Goal: Task Accomplishment & Management: Complete application form

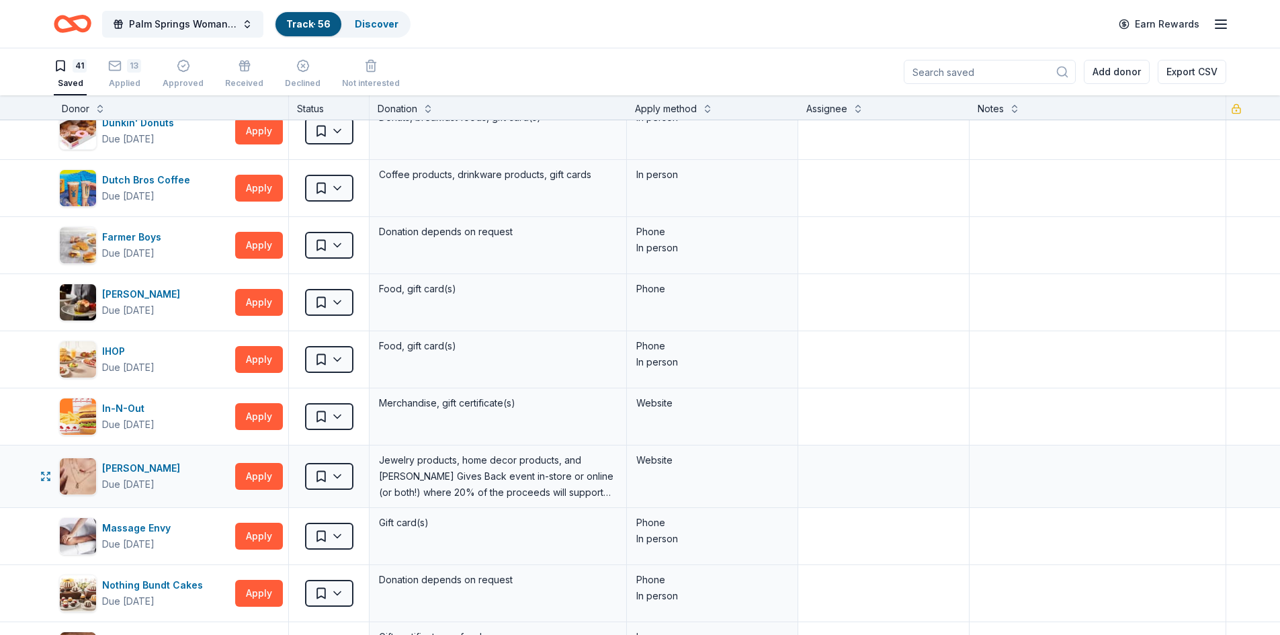
scroll to position [470, 0]
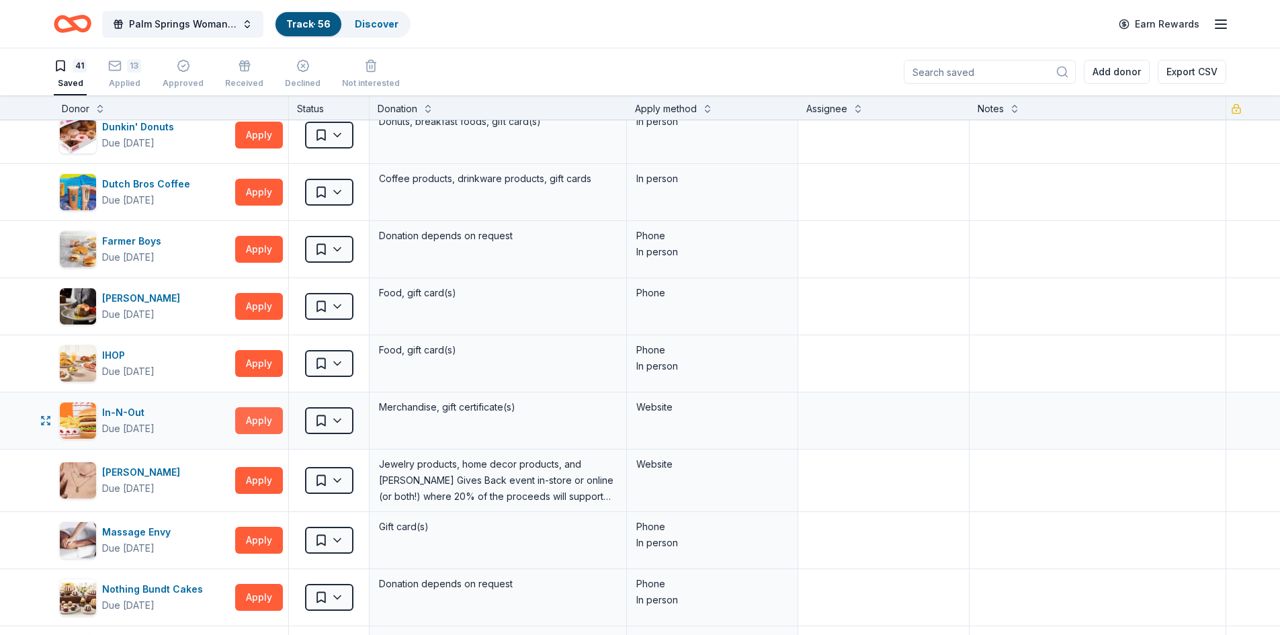
click at [261, 419] on button "Apply" at bounding box center [259, 420] width 48 height 27
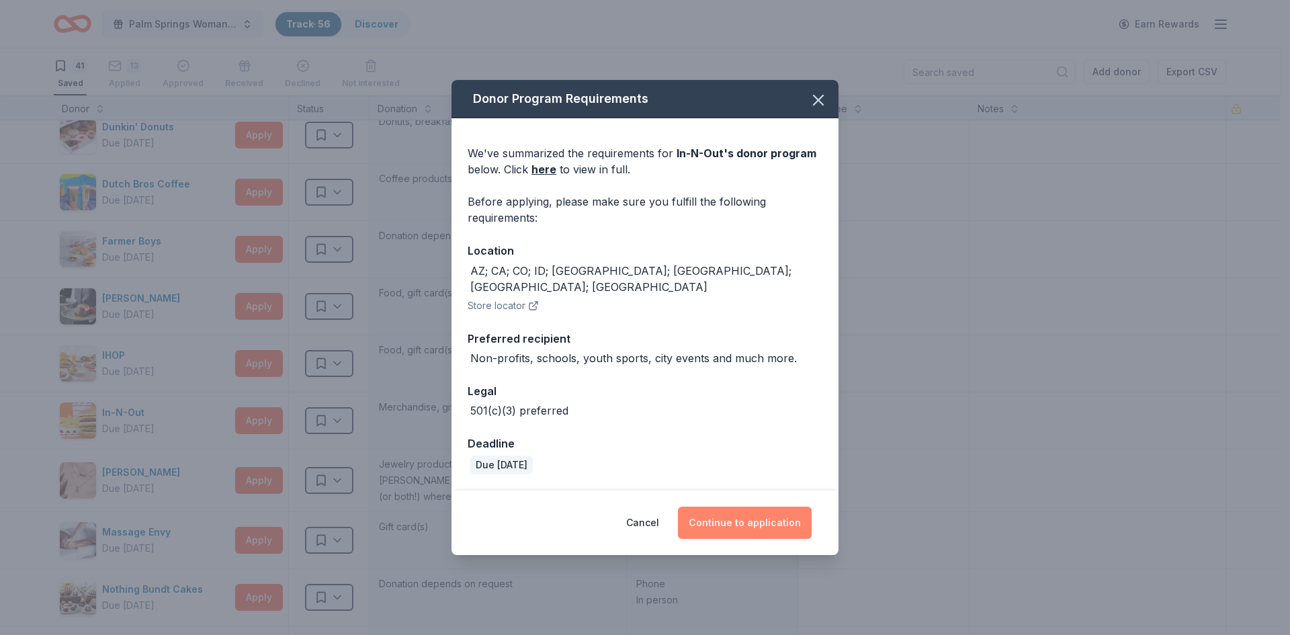
click at [749, 510] on button "Continue to application" at bounding box center [745, 523] width 134 height 32
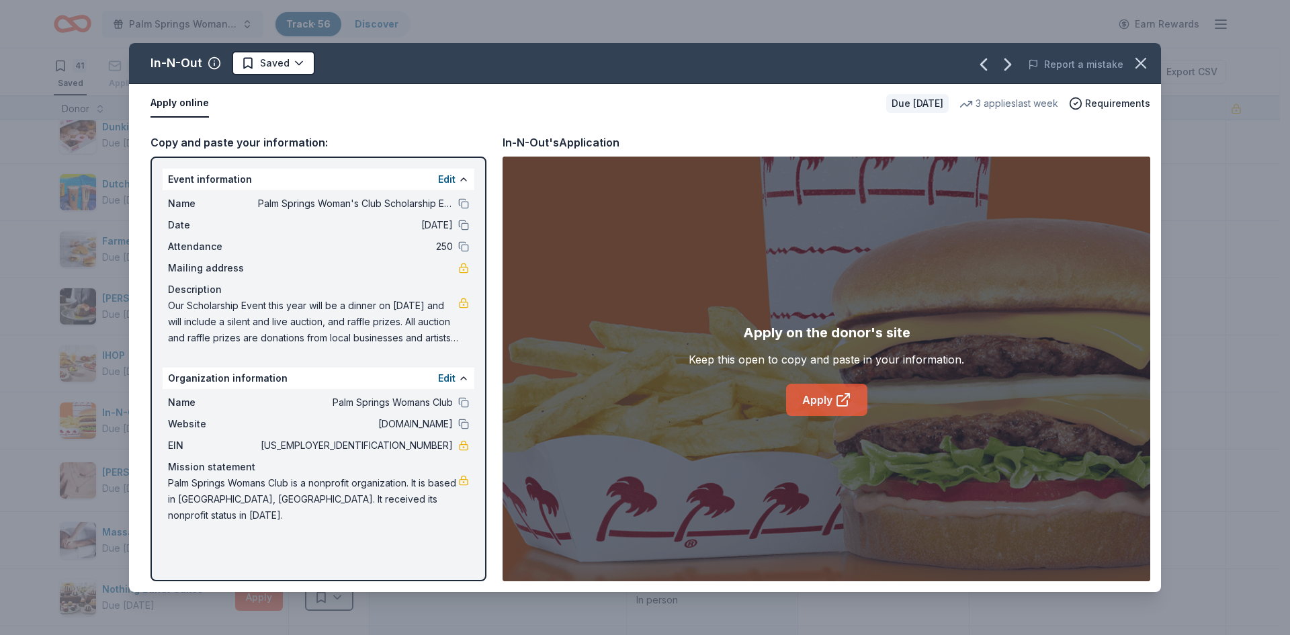
click at [803, 406] on link "Apply" at bounding box center [826, 400] width 81 height 32
click at [1140, 61] on icon "button" at bounding box center [1140, 62] width 9 height 9
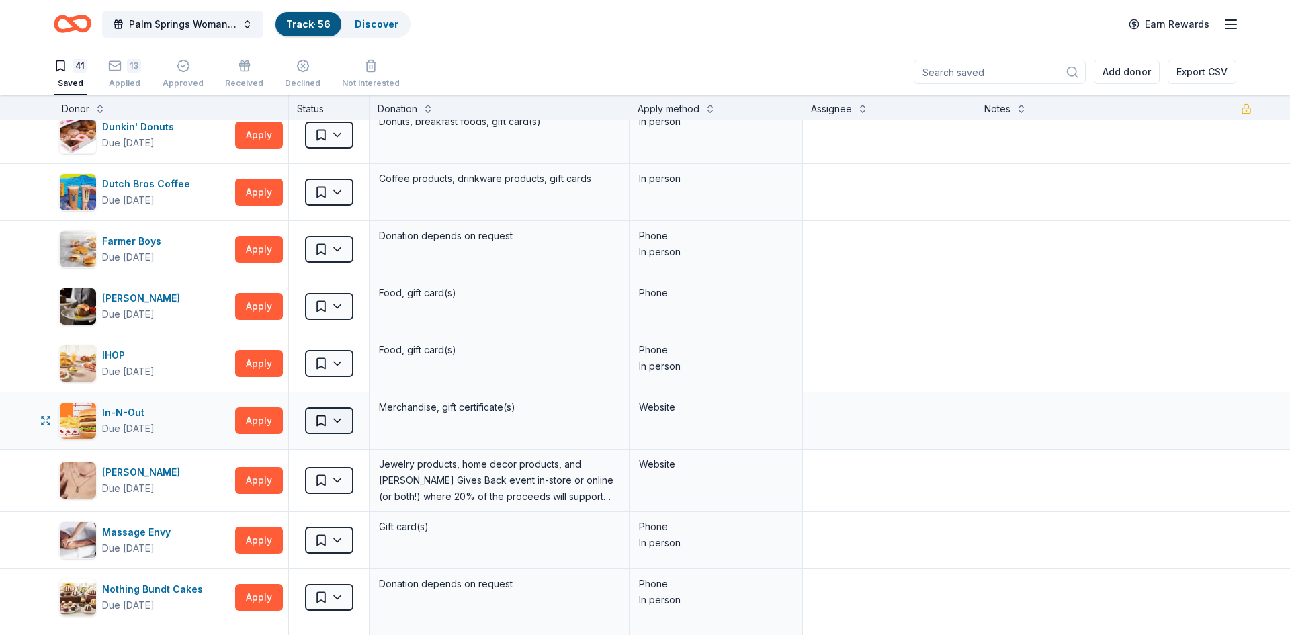
click at [340, 419] on html "Palm Springs Woman's Club Scholarship Event Track · 56 Discover Earn Rewards 41…" at bounding box center [645, 317] width 1290 height 635
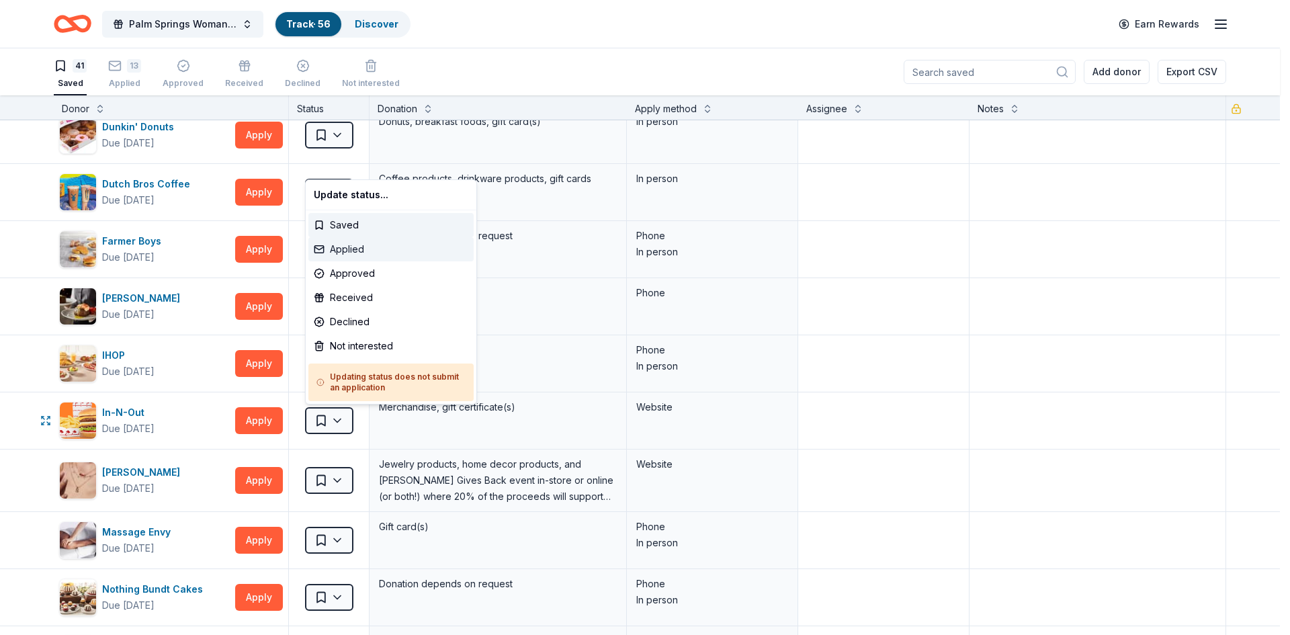
click at [342, 245] on div "Applied" at bounding box center [390, 249] width 165 height 24
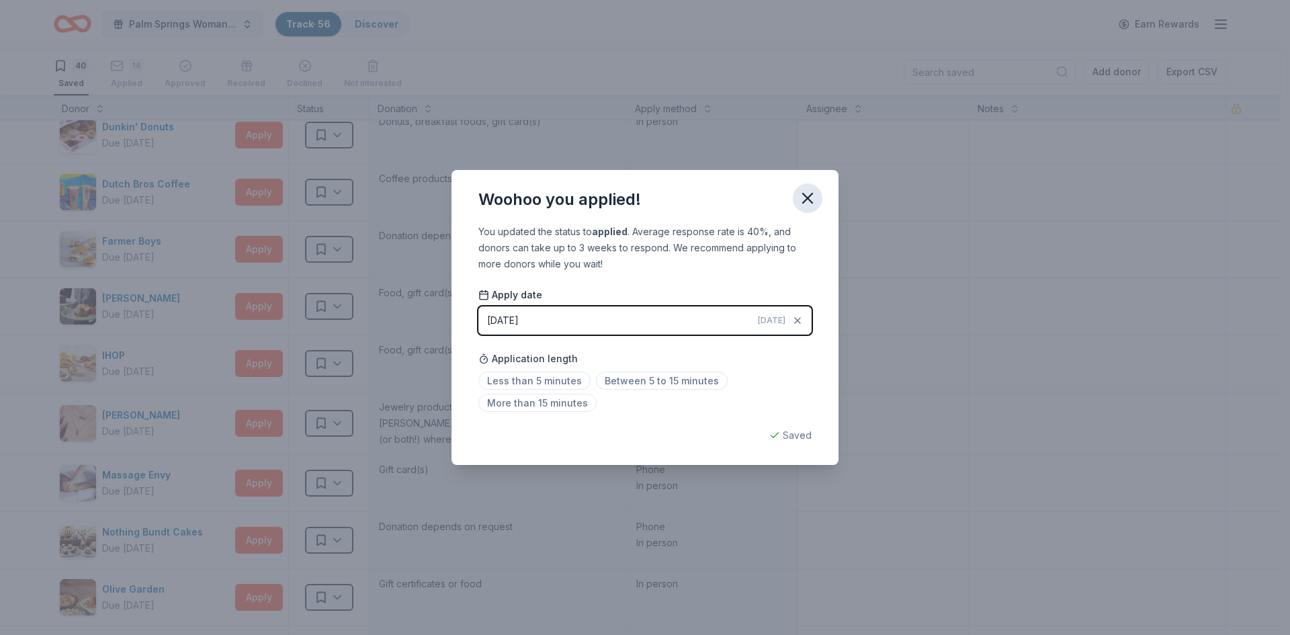
click at [807, 196] on icon "button" at bounding box center [807, 198] width 9 height 9
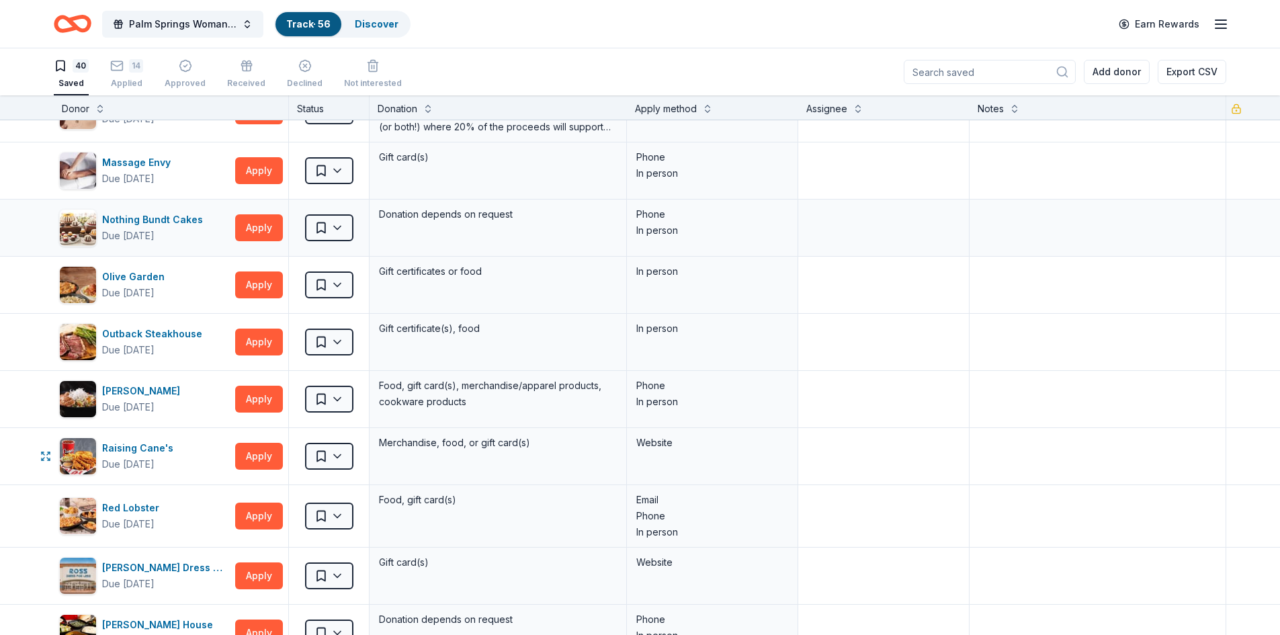
scroll to position [806, 0]
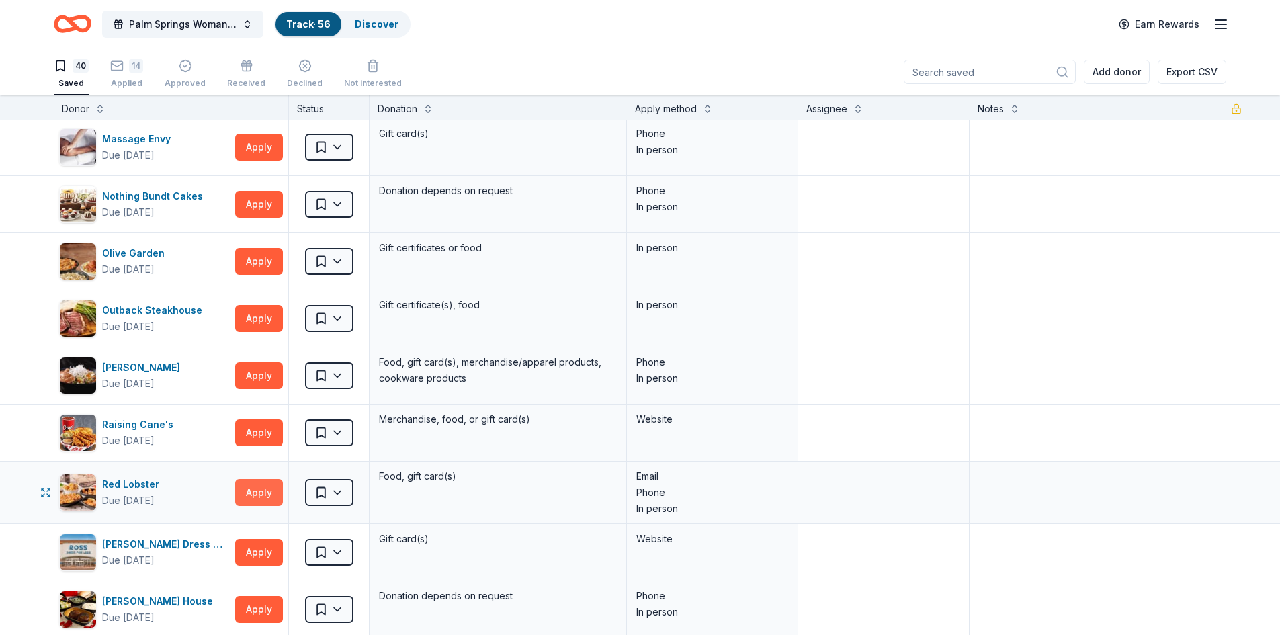
click at [249, 494] on button "Apply" at bounding box center [259, 492] width 48 height 27
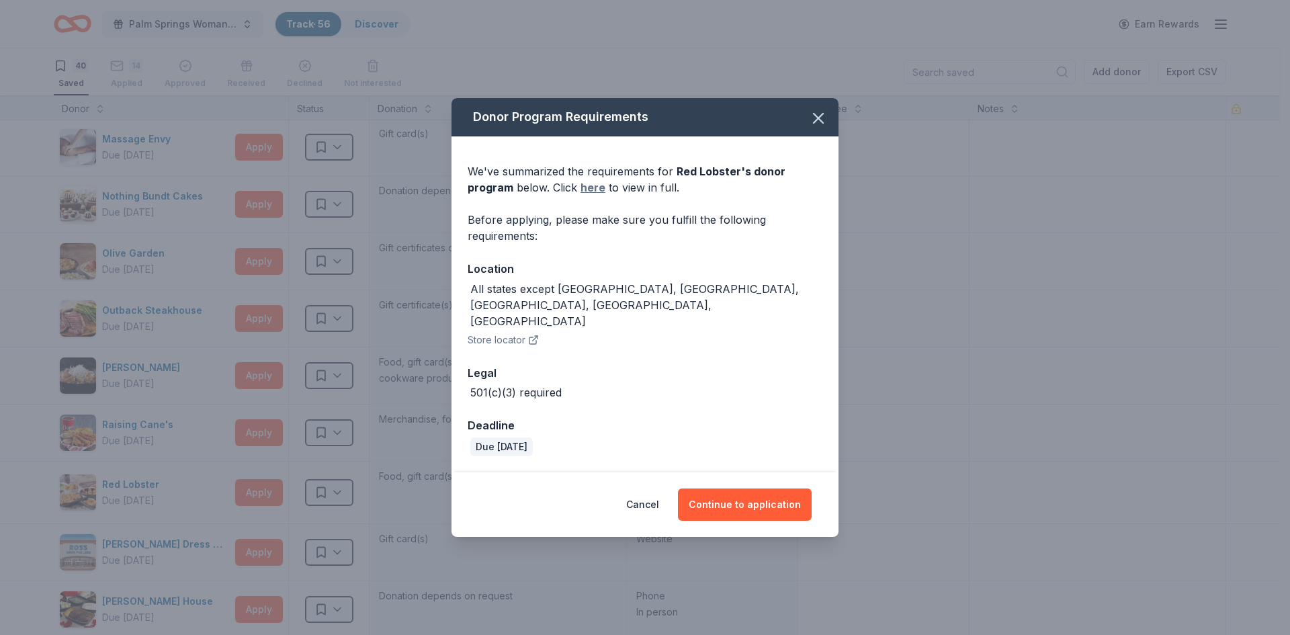
click at [594, 196] on link "here" at bounding box center [593, 187] width 25 height 16
click at [713, 488] on button "Continue to application" at bounding box center [745, 504] width 134 height 32
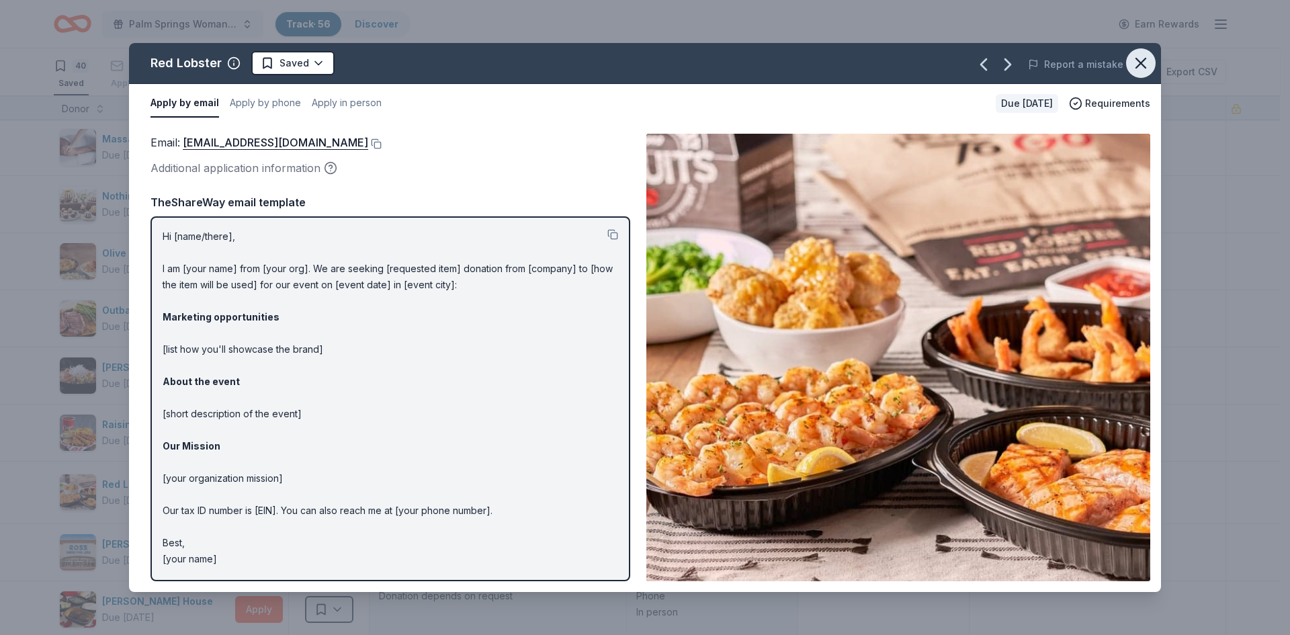
click at [1141, 62] on icon "button" at bounding box center [1140, 62] width 9 height 9
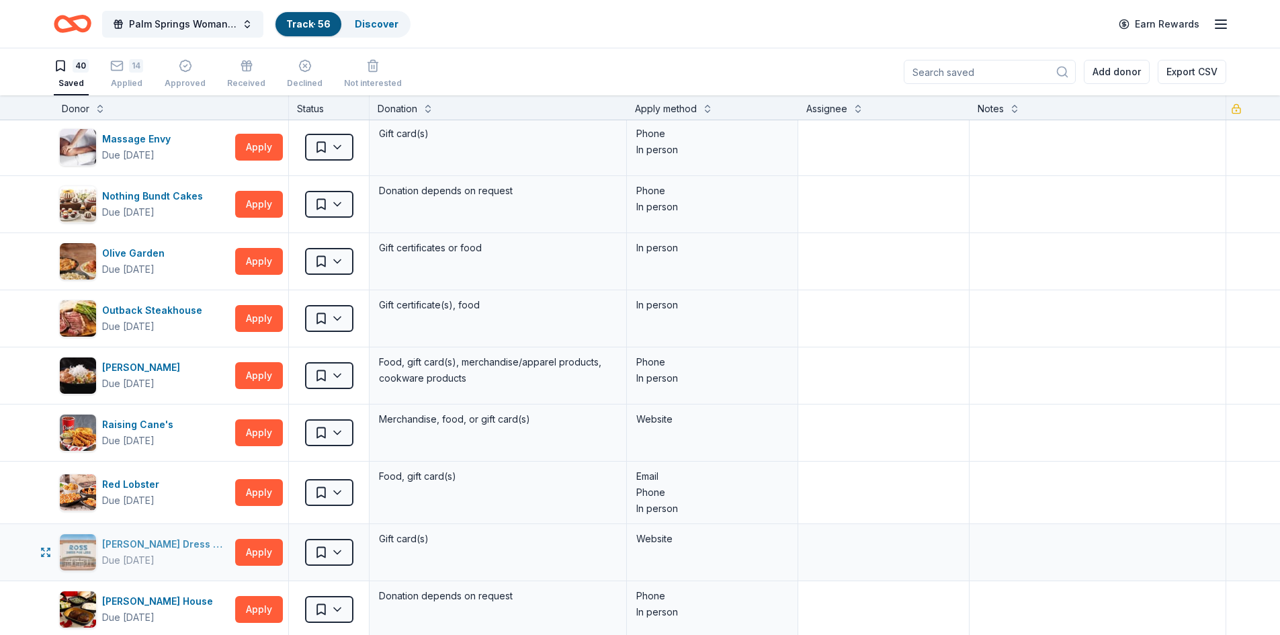
scroll to position [873, 0]
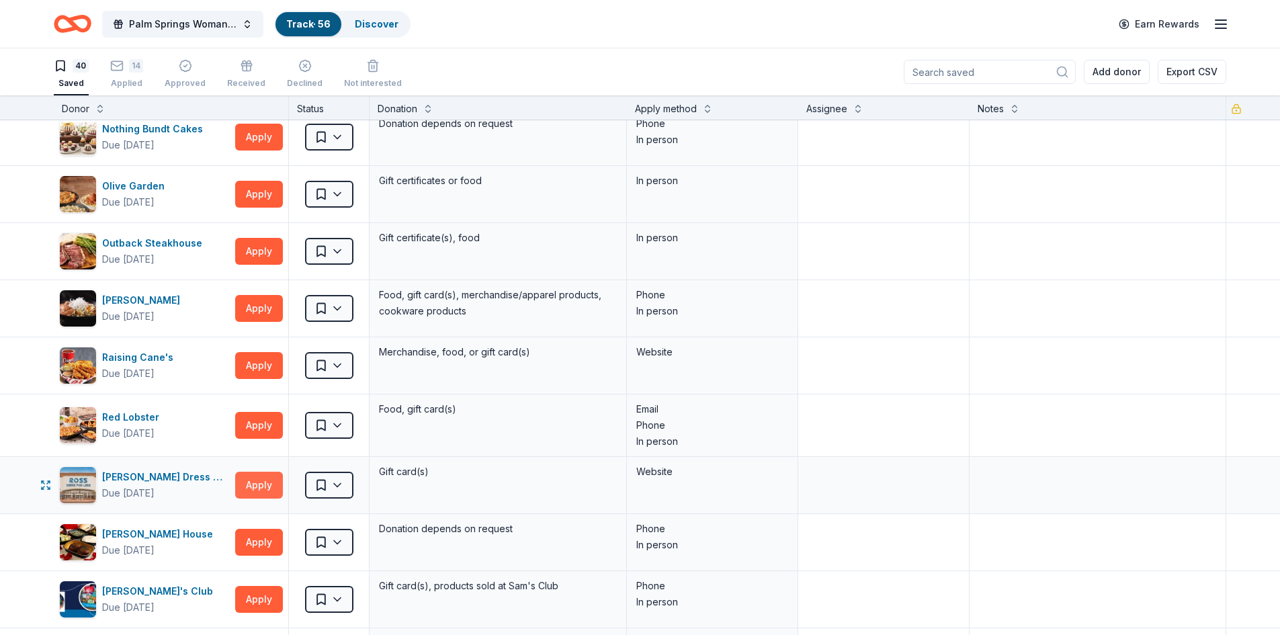
click at [244, 484] on button "Apply" at bounding box center [259, 485] width 48 height 27
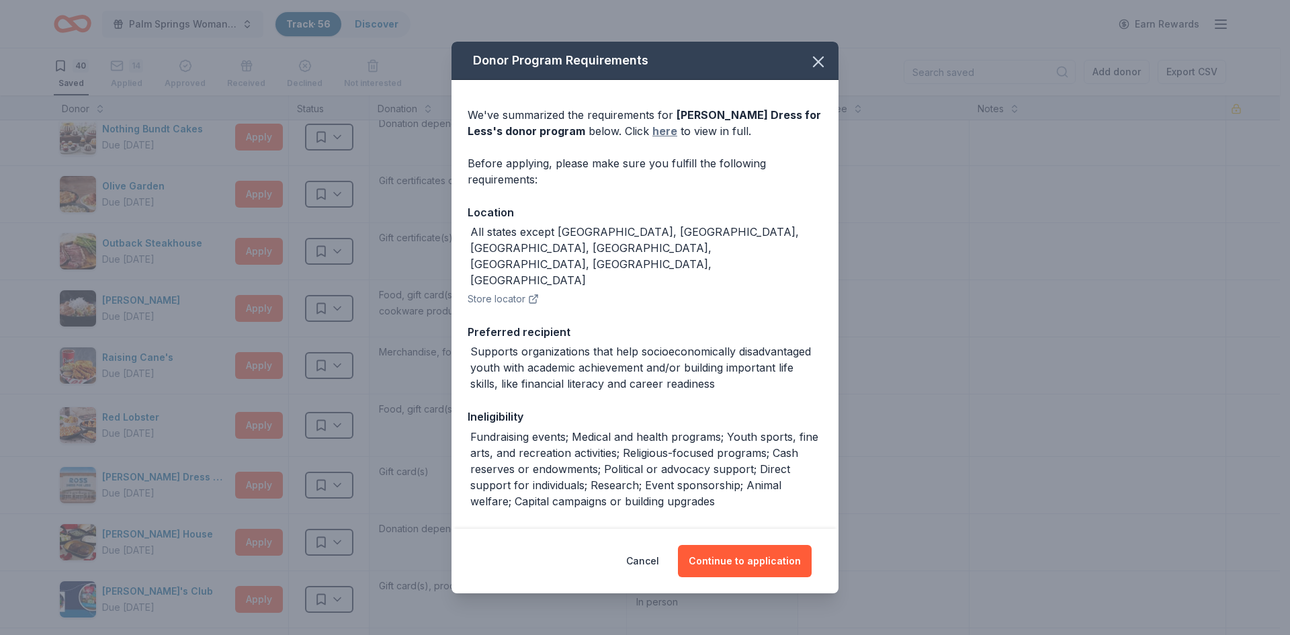
click at [652, 131] on link "here" at bounding box center [664, 131] width 25 height 16
click at [727, 560] on button "Continue to application" at bounding box center [745, 561] width 134 height 32
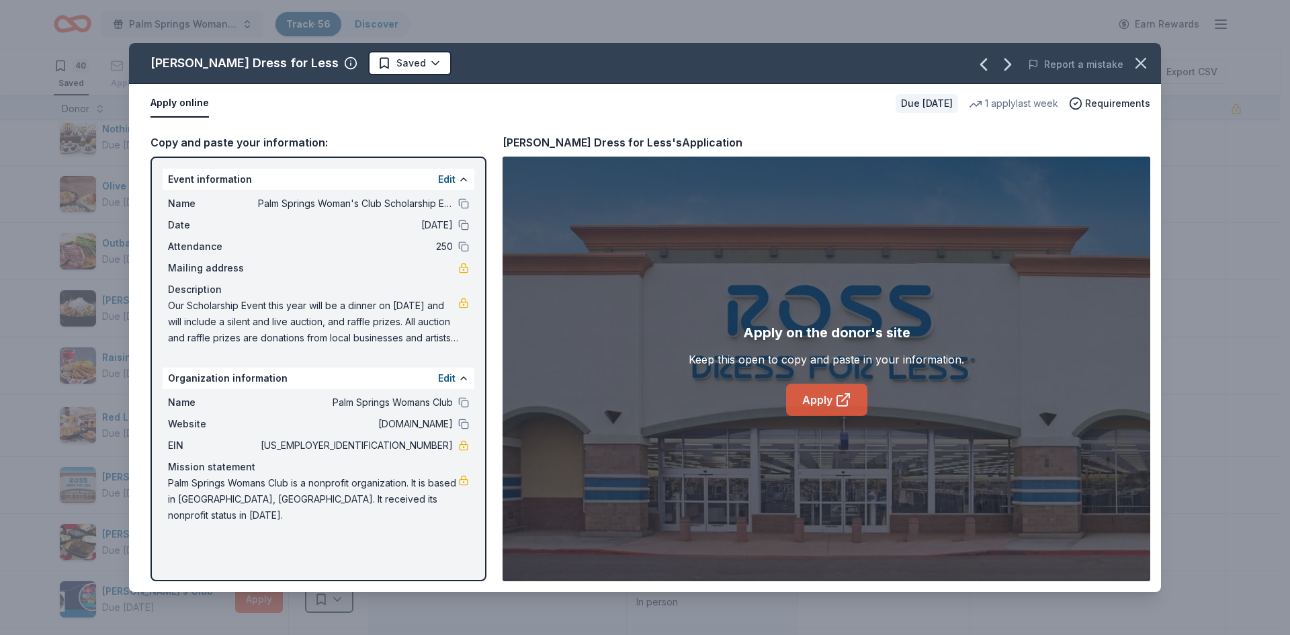
click at [816, 398] on link "Apply" at bounding box center [826, 400] width 81 height 32
click at [1150, 58] on button "button" at bounding box center [1141, 63] width 30 height 30
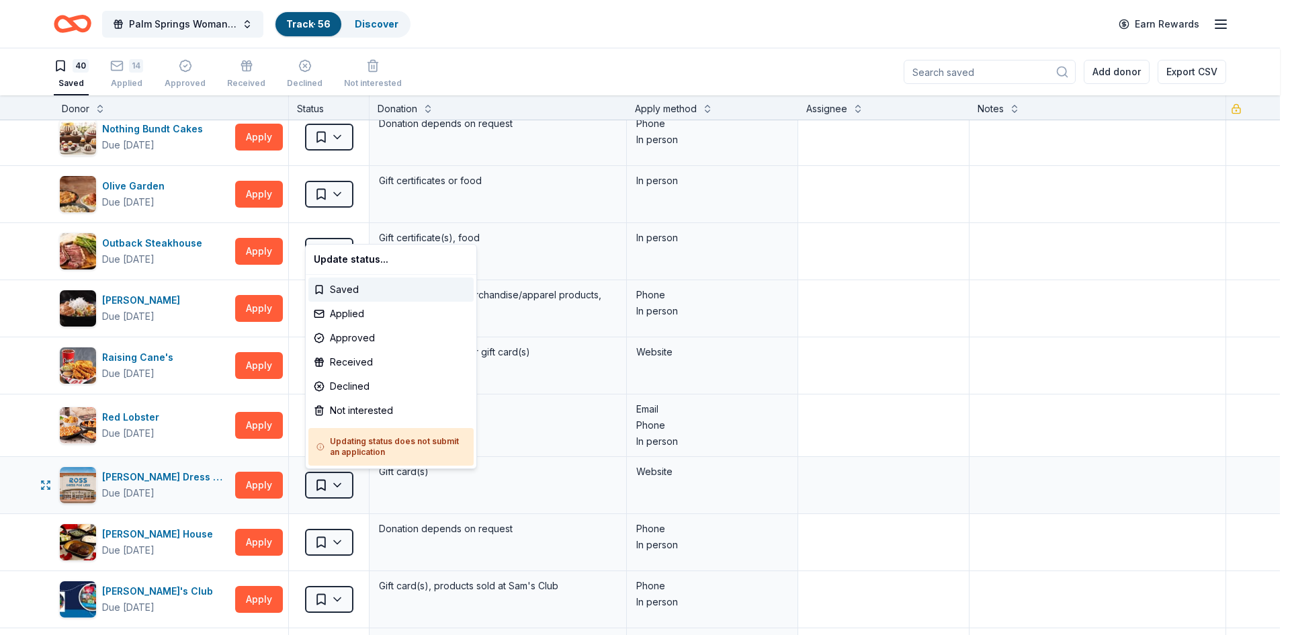
click at [335, 488] on html "Palm Springs Woman's Club Scholarship Event Track · 56 Discover Earn Rewards 40…" at bounding box center [645, 317] width 1290 height 635
click at [352, 409] on div "Not interested" at bounding box center [390, 410] width 165 height 24
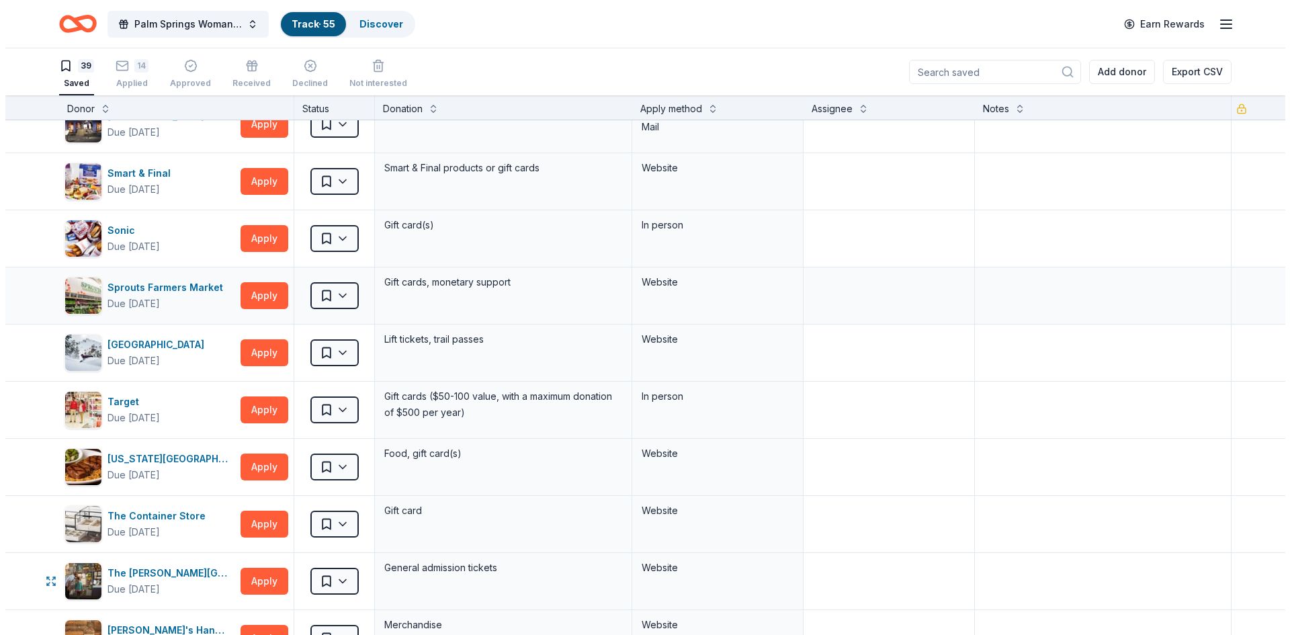
scroll to position [1344, 0]
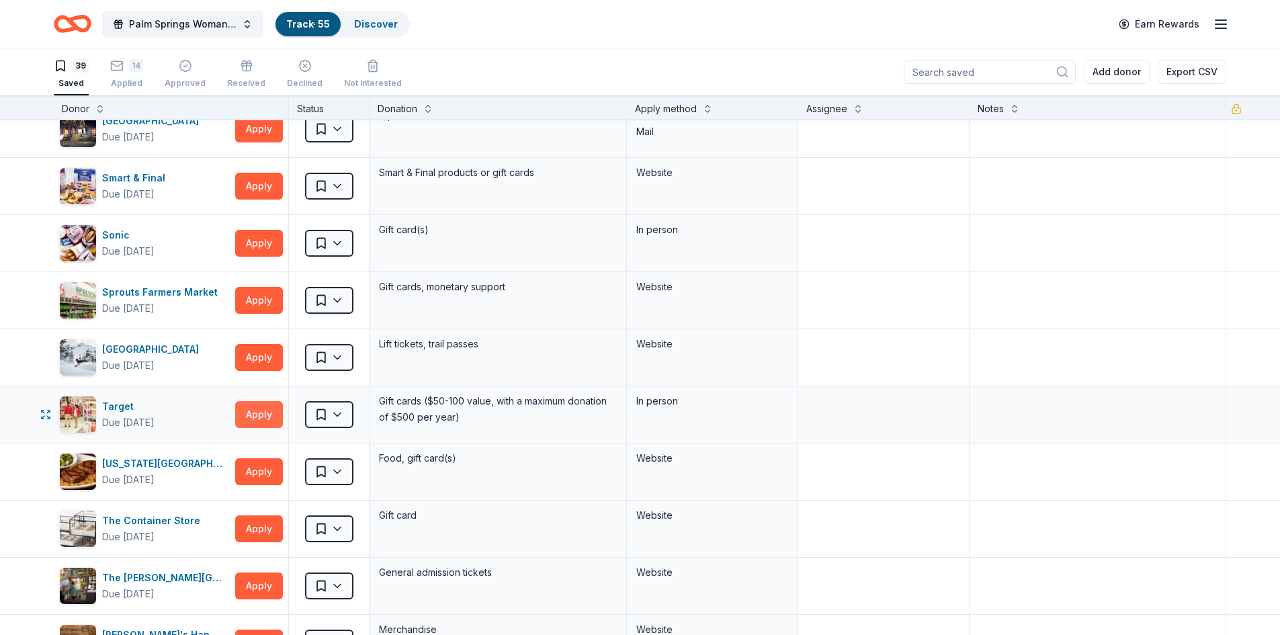
click at [257, 416] on button "Apply" at bounding box center [259, 414] width 48 height 27
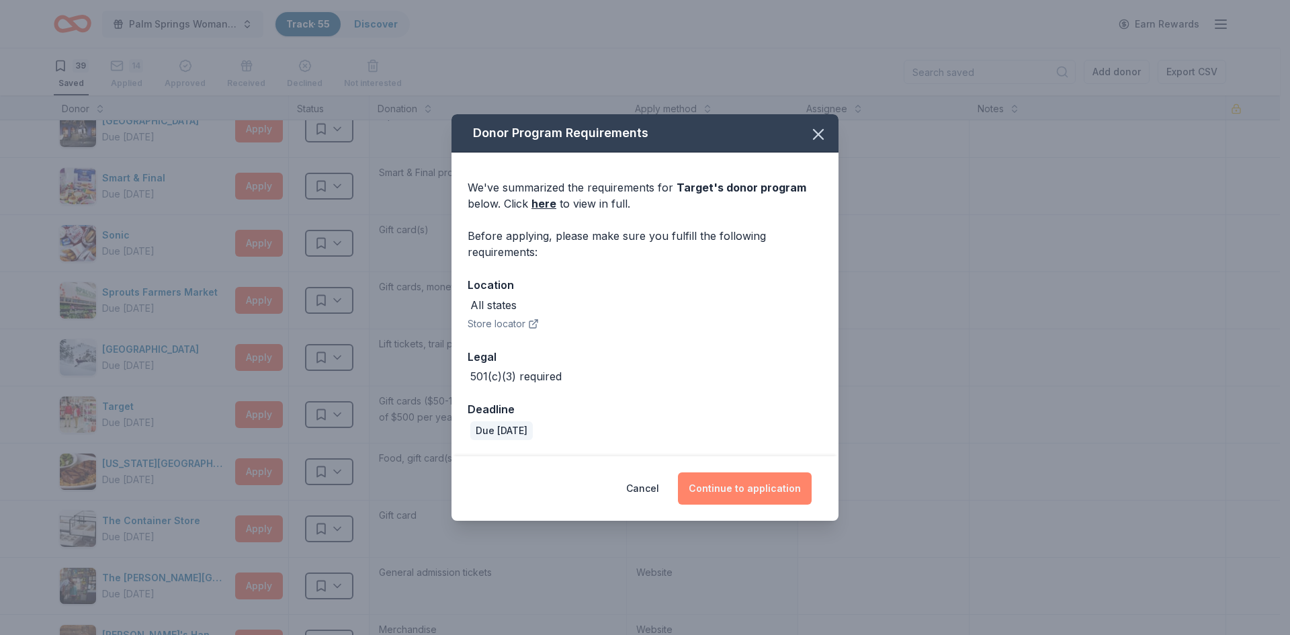
click at [777, 486] on button "Continue to application" at bounding box center [745, 488] width 134 height 32
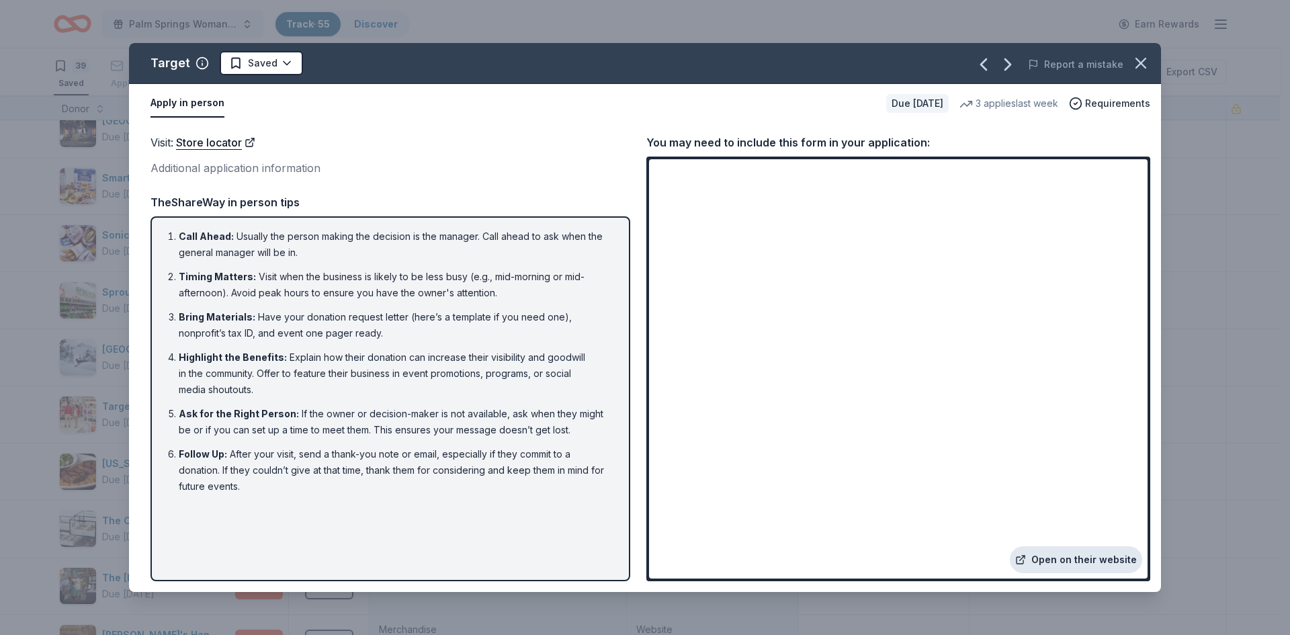
click at [1050, 564] on link "Open on their website" at bounding box center [1076, 559] width 132 height 27
